Goal: Find specific page/section: Find specific page/section

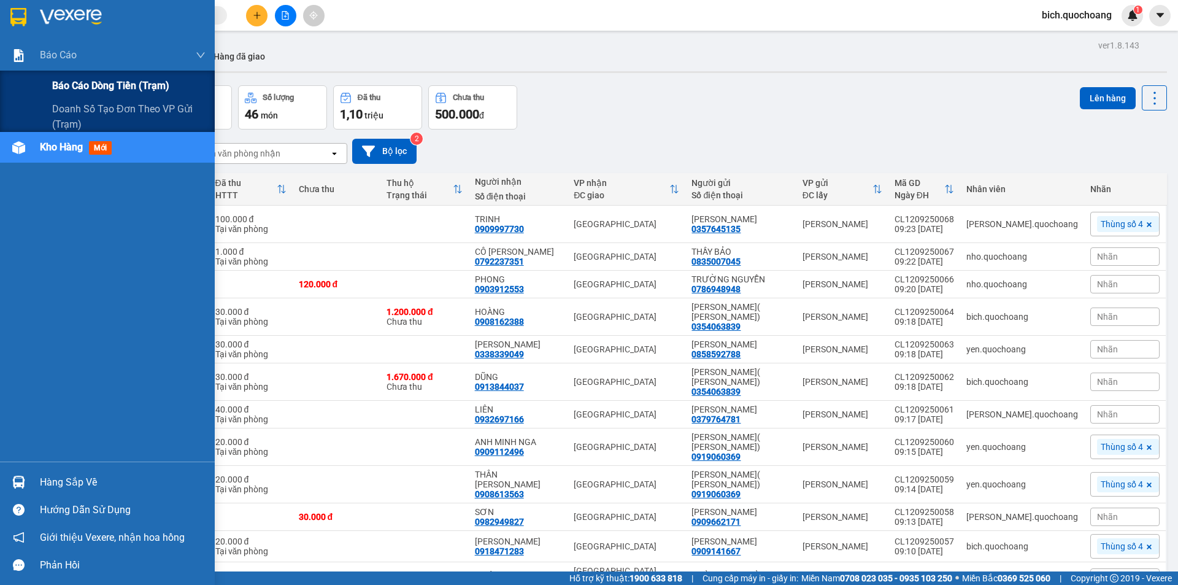
click at [70, 79] on span "Báo cáo dòng tiền (trạm)" at bounding box center [110, 85] width 117 height 15
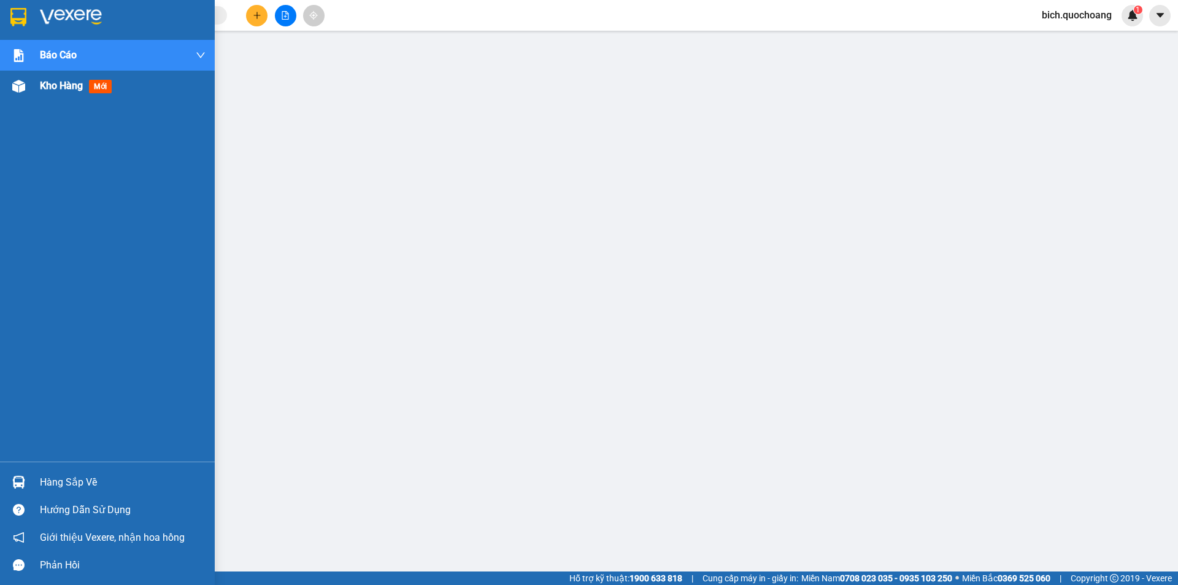
drag, startPoint x: 62, startPoint y: 85, endPoint x: 109, endPoint y: 82, distance: 47.3
click at [62, 85] on span "Kho hàng" at bounding box center [61, 86] width 43 height 12
